Goal: Information Seeking & Learning: Learn about a topic

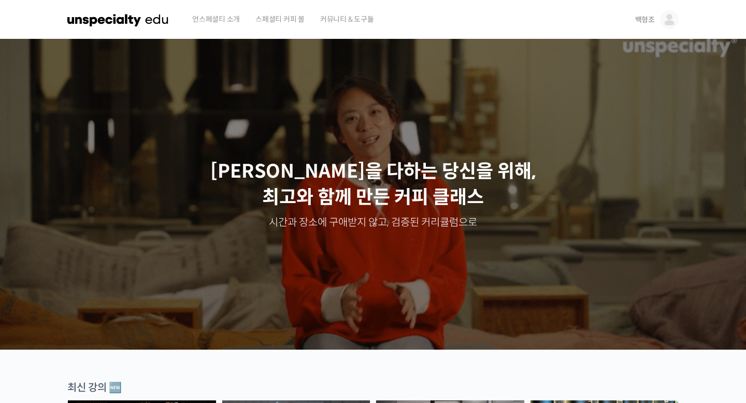
click at [646, 18] on span "백형조" at bounding box center [645, 19] width 20 height 9
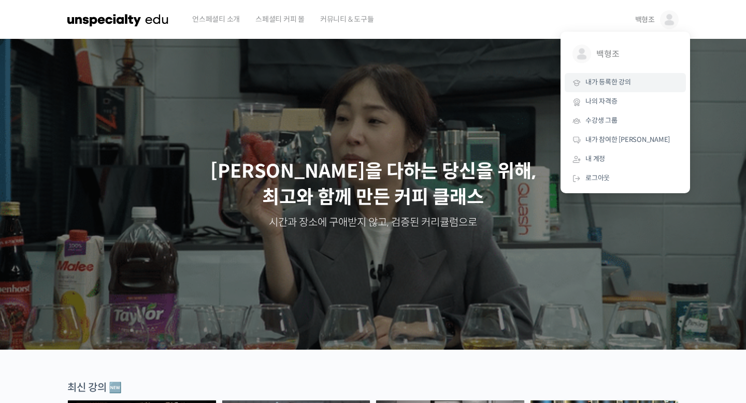
click at [619, 81] on span "내가 등록한 강의" at bounding box center [609, 82] width 46 height 9
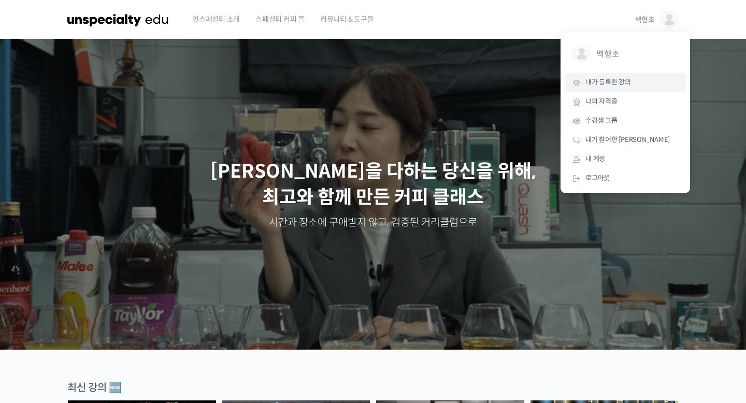
click at [623, 79] on span "내가 등록한 강의" at bounding box center [609, 82] width 46 height 9
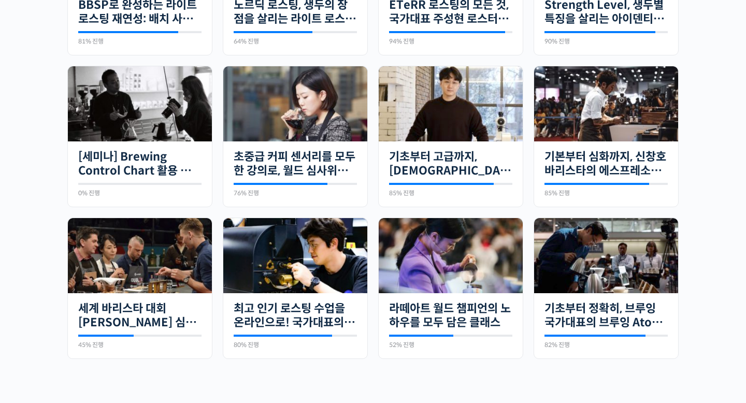
scroll to position [393, 0]
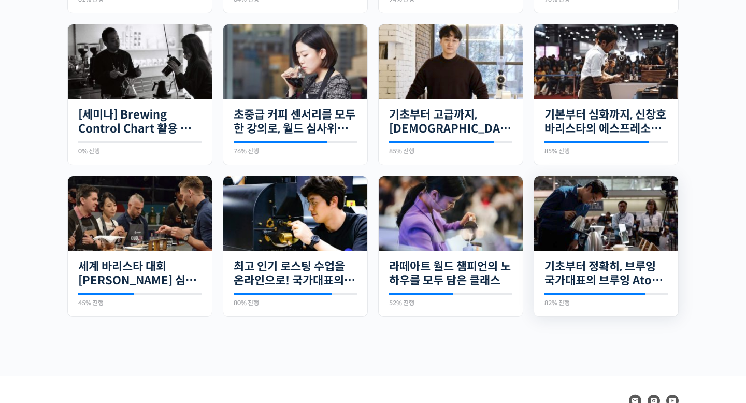
click at [629, 241] on img at bounding box center [606, 213] width 144 height 75
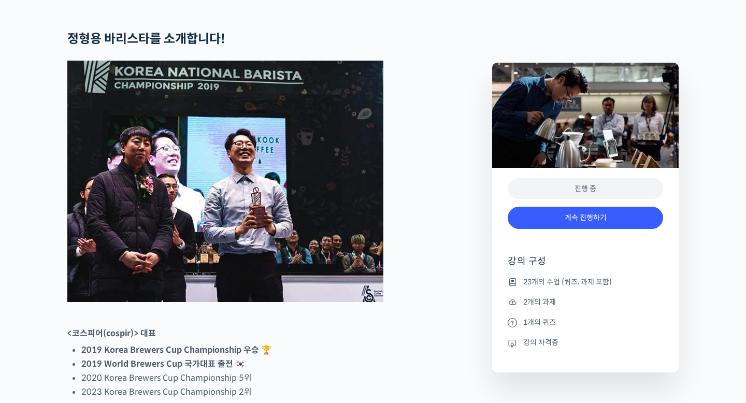
scroll to position [429, 0]
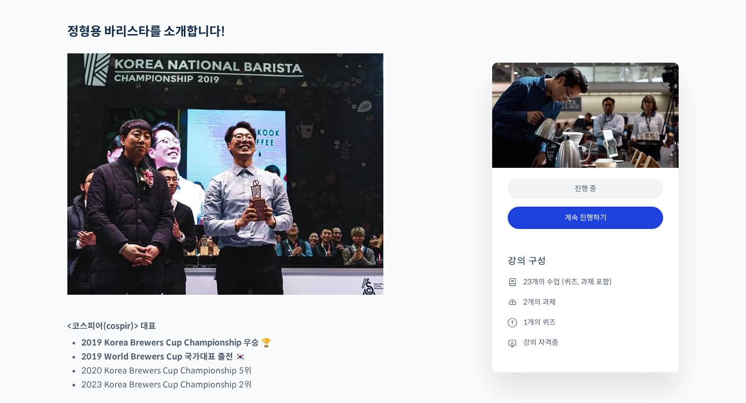
click at [578, 223] on link "계속 진행하기" at bounding box center [585, 218] width 155 height 22
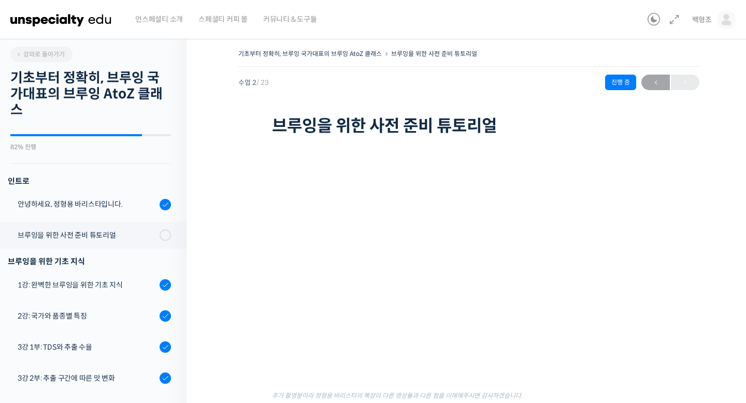
scroll to position [96, 0]
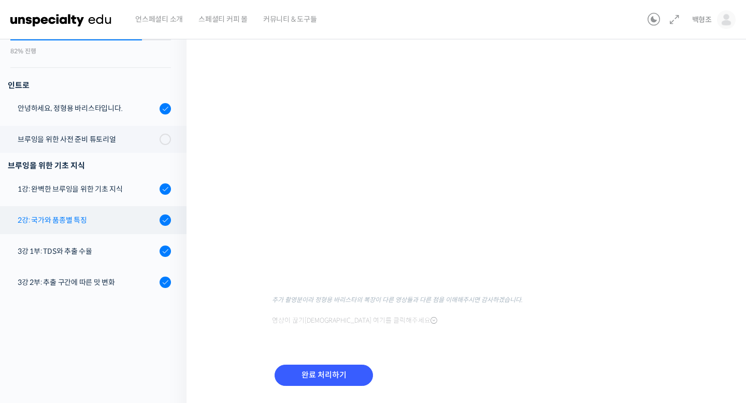
click at [90, 225] on div "2강: 국가와 품종별 특징" at bounding box center [87, 220] width 139 height 11
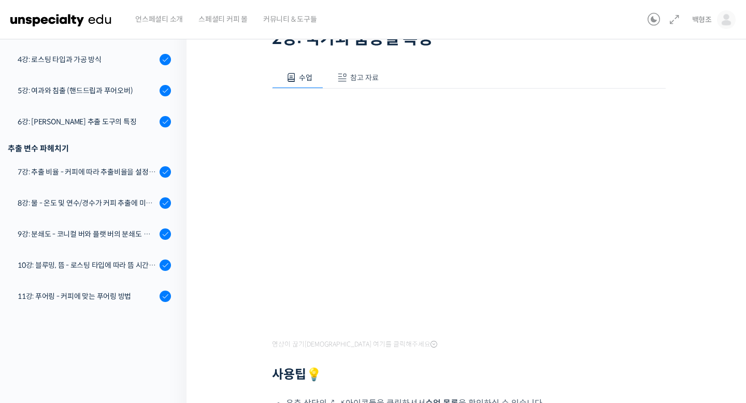
scroll to position [92, 0]
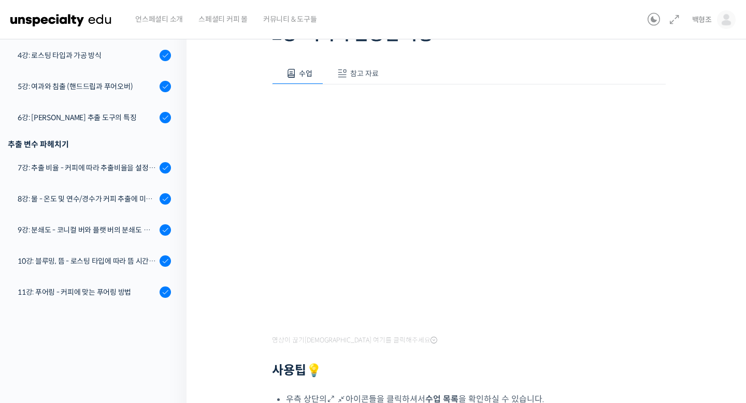
click at [291, 328] on div "영상이 끊기[DEMOGRAPHIC_DATA] 여기를 클릭해주세요 사용팁 💡 우측 상단의 아이콘들을 클릭하셔서 수업 목록 을 확인하실 수 있습니…" at bounding box center [469, 295] width 394 height 422
